Goal: Use online tool/utility: Utilize a website feature to perform a specific function

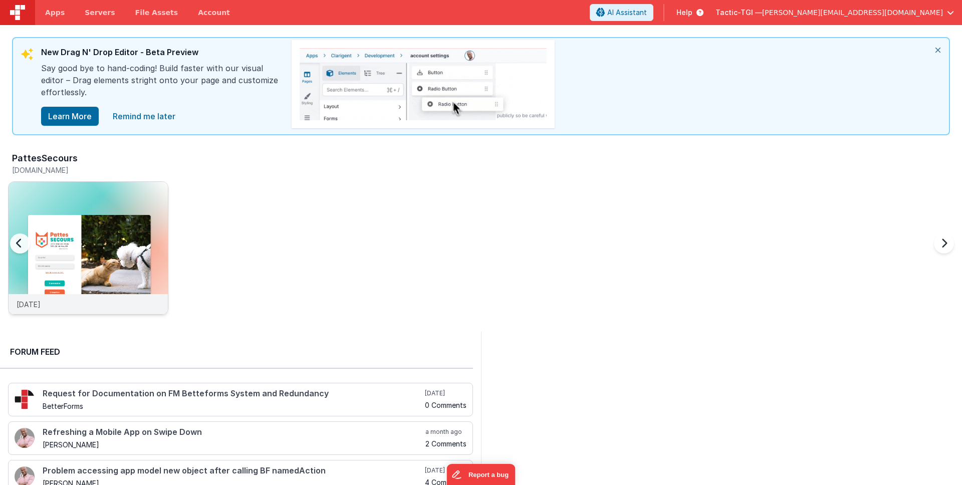
click at [56, 309] on div "[DATE]" at bounding box center [88, 304] width 159 height 20
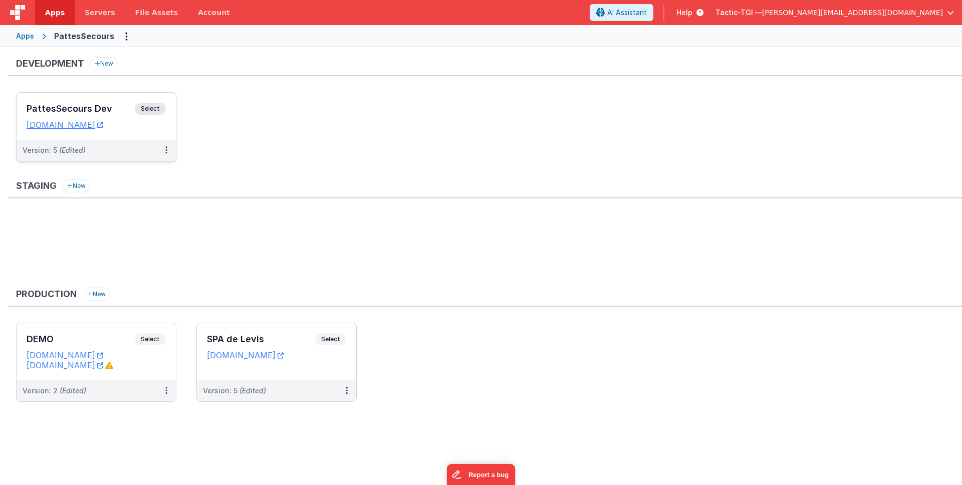
click at [116, 148] on div "Version: 5 (Edited)" at bounding box center [90, 150] width 134 height 10
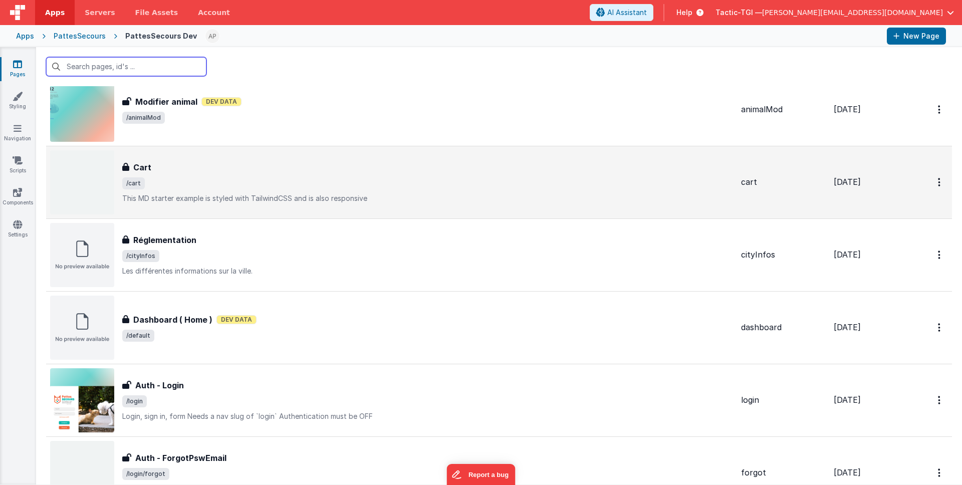
scroll to position [107, 0]
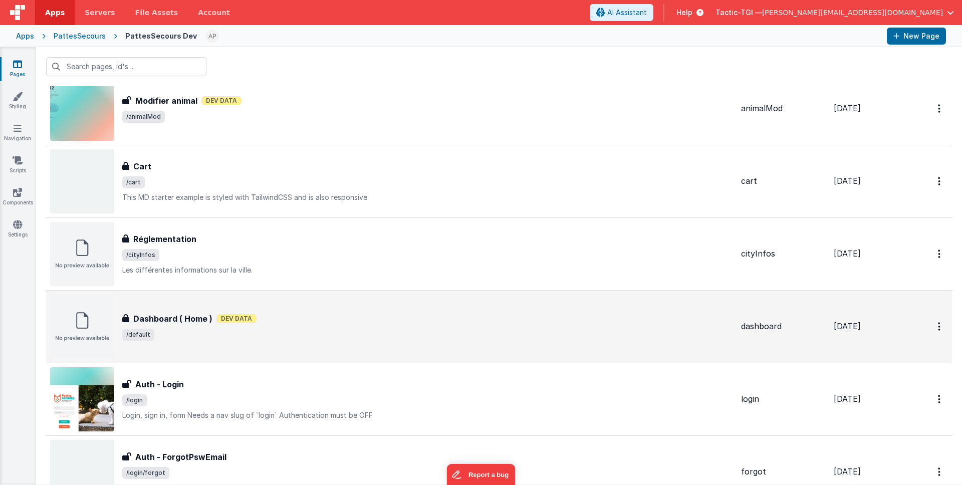
click at [269, 326] on div "Dashboard ( Home ) Dashboard ( Home ) Dev Data /default" at bounding box center [427, 327] width 611 height 28
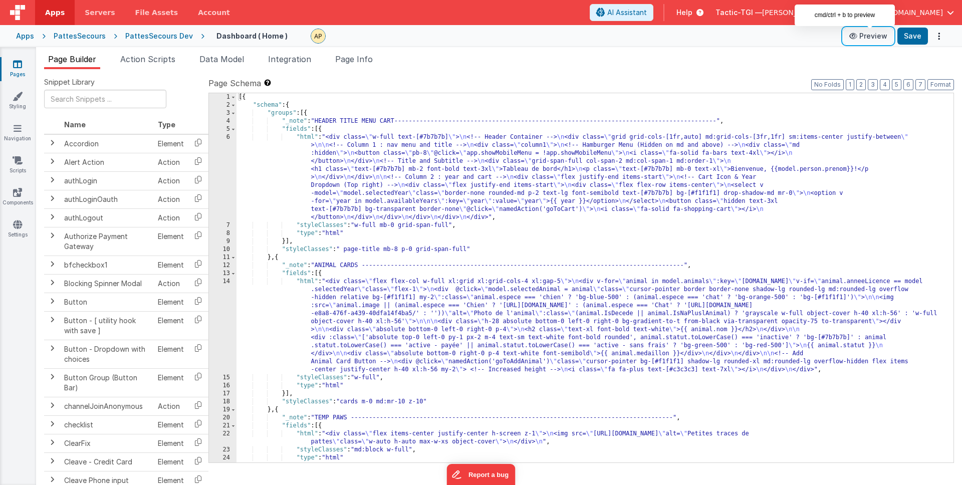
click at [863, 39] on button "Preview" at bounding box center [868, 36] width 50 height 16
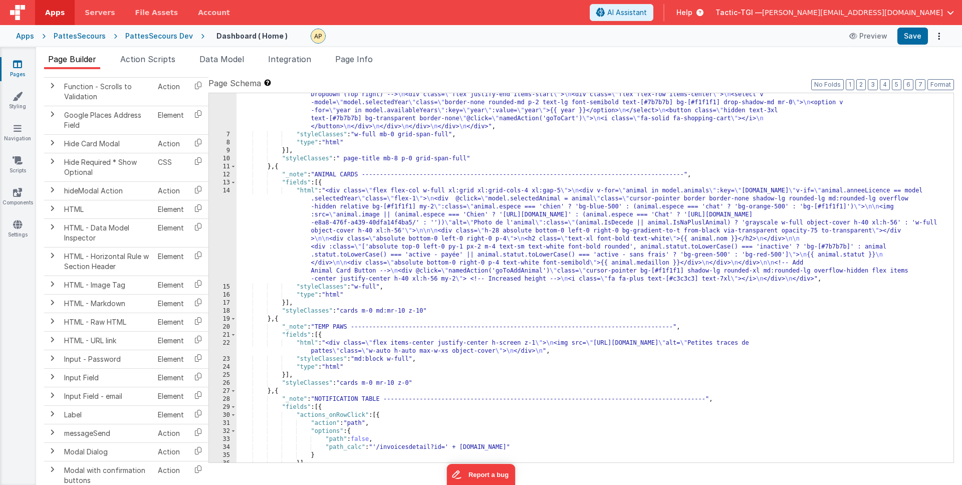
scroll to position [92, 0]
click at [363, 212] on div ""html" : "<div class= \" w-full text-[#7b7b7b] \" > \n <!-- Header Container --…" at bounding box center [590, 274] width 709 height 465
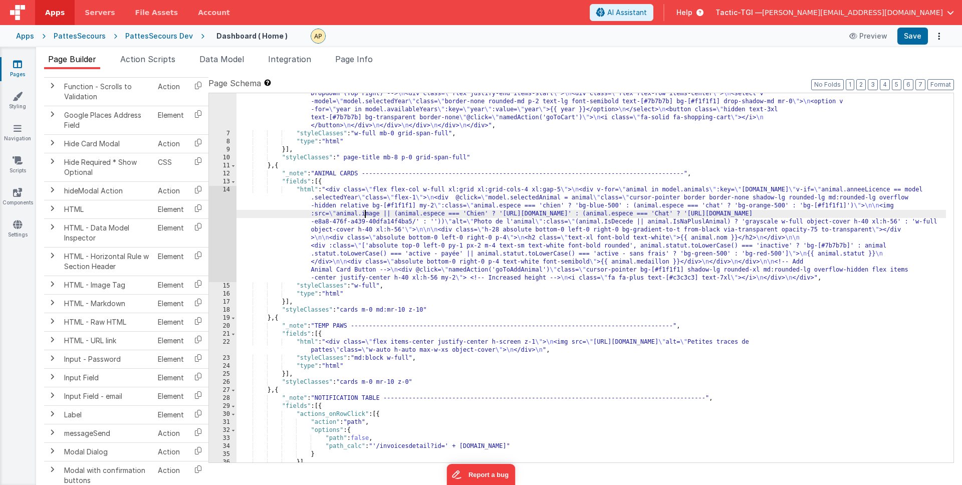
drag, startPoint x: 376, startPoint y: 213, endPoint x: 382, endPoint y: 219, distance: 8.5
click at [376, 213] on div ""html" : "<div class= \" w-full text-[#7b7b7b] \" > \n <!-- Header Container --…" at bounding box center [590, 274] width 709 height 465
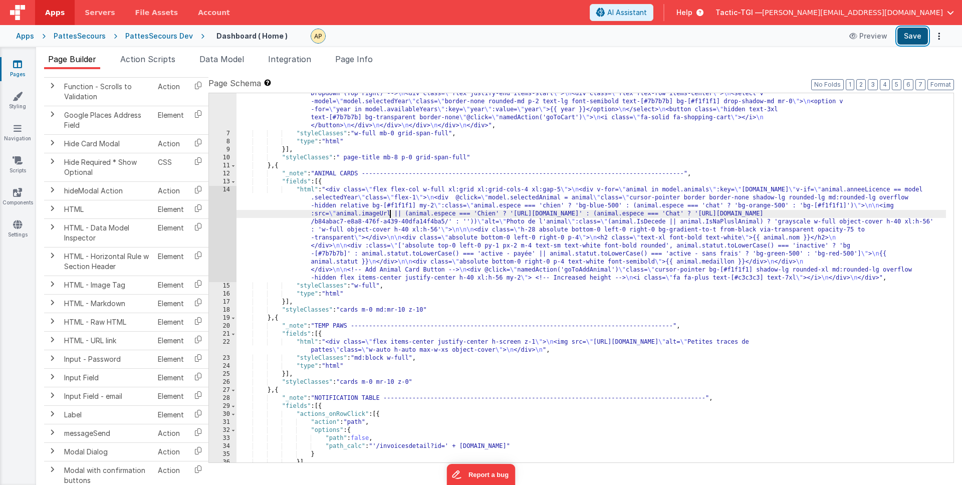
click at [898, 35] on button "Save" at bounding box center [912, 36] width 31 height 17
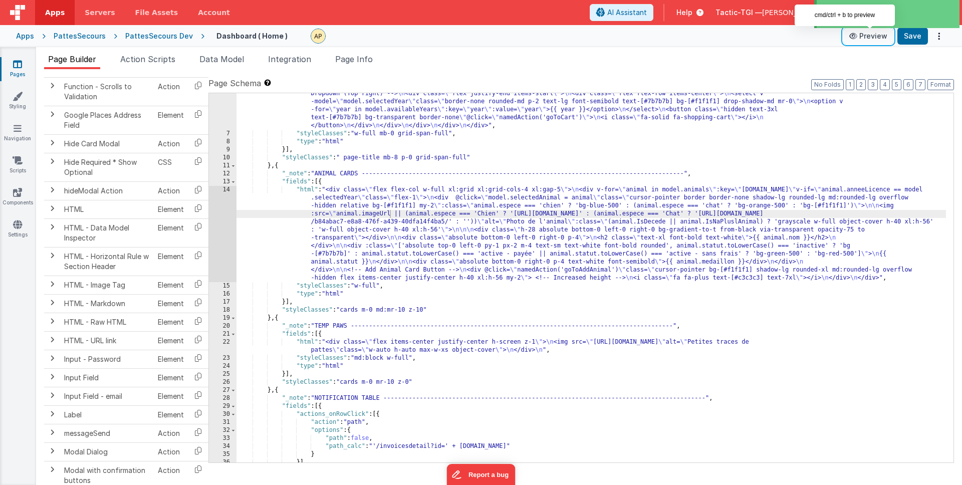
click at [863, 36] on button "Preview" at bounding box center [868, 36] width 50 height 16
